Goal: Transaction & Acquisition: Purchase product/service

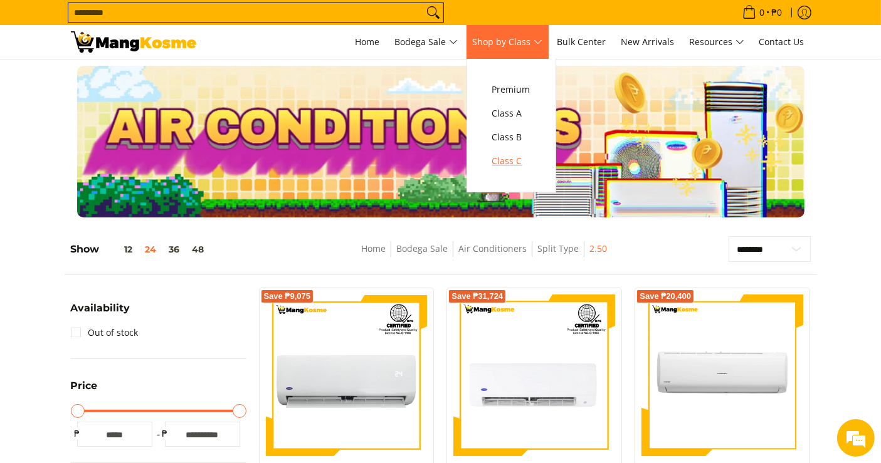
drag, startPoint x: 0, startPoint y: 0, endPoint x: 528, endPoint y: 158, distance: 551.5
click at [528, 158] on span "Class C" at bounding box center [511, 162] width 38 height 16
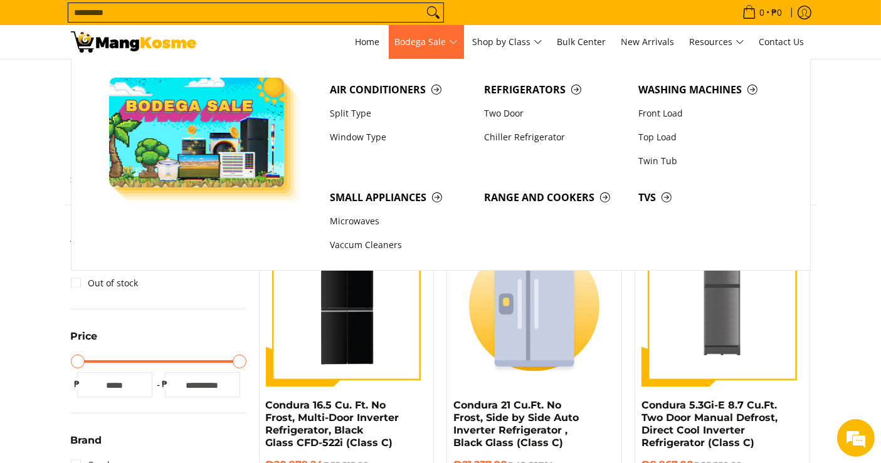
click at [431, 49] on span "Bodega Sale" at bounding box center [426, 42] width 63 height 16
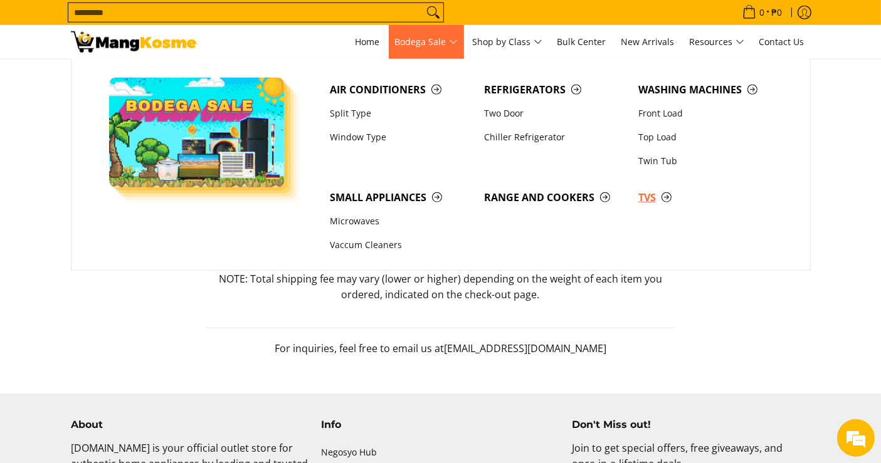
click at [645, 199] on span "TVs" at bounding box center [709, 198] width 142 height 16
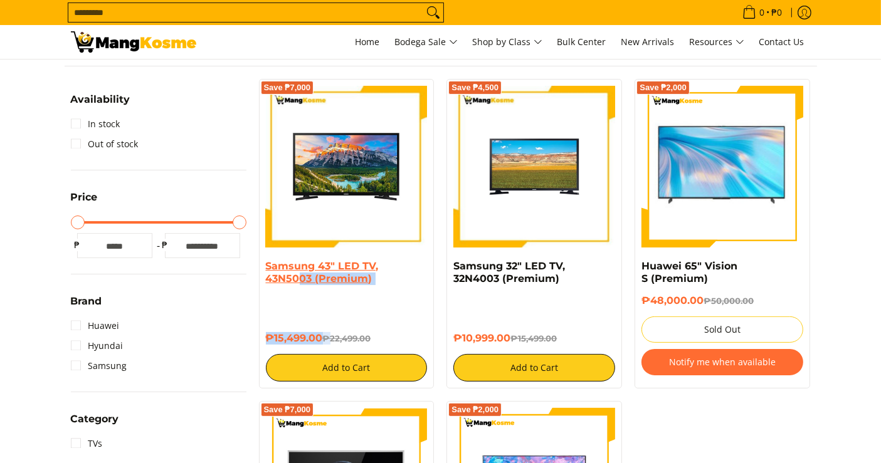
click at [299, 282] on div "Samsung 43" LED TV, 43N5003 (Premium) ₱15,499.00 ₱22,499.00 Add to Cart" at bounding box center [347, 321] width 162 height 122
click at [256, 285] on div "Save ₱7,000 Samsung 43" LED TV, 43N5003 (Premium) ₱15,499.00 ₱22,499.00 Add to …" at bounding box center [347, 234] width 188 height 310
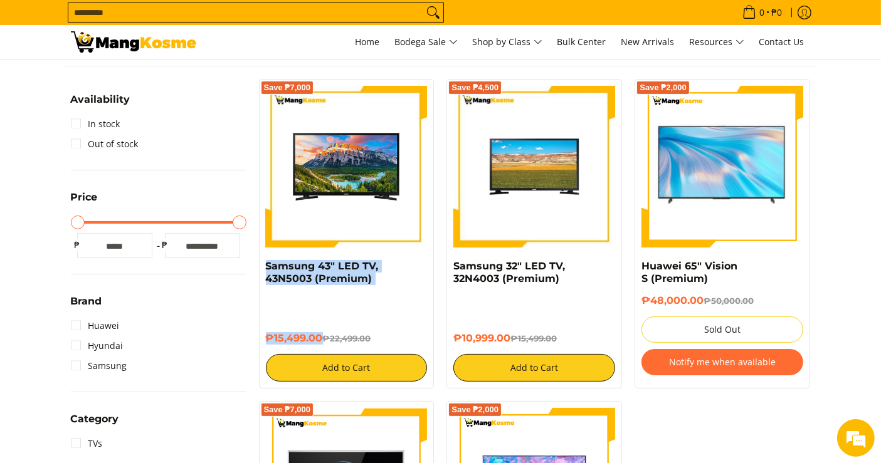
drag, startPoint x: 263, startPoint y: 265, endPoint x: 322, endPoint y: 327, distance: 85.6
click at [322, 327] on div "Save ₱7,000 Samsung 43" LED TV, 43N5003 (Premium) ₱15,499.00 ₱22,499.00 Add to …" at bounding box center [346, 234] width 175 height 310
copy div "Samsung 43" LED TV, 43N5003 (Premium) ₱15,499.00"
